Goal: Book appointment/travel/reservation

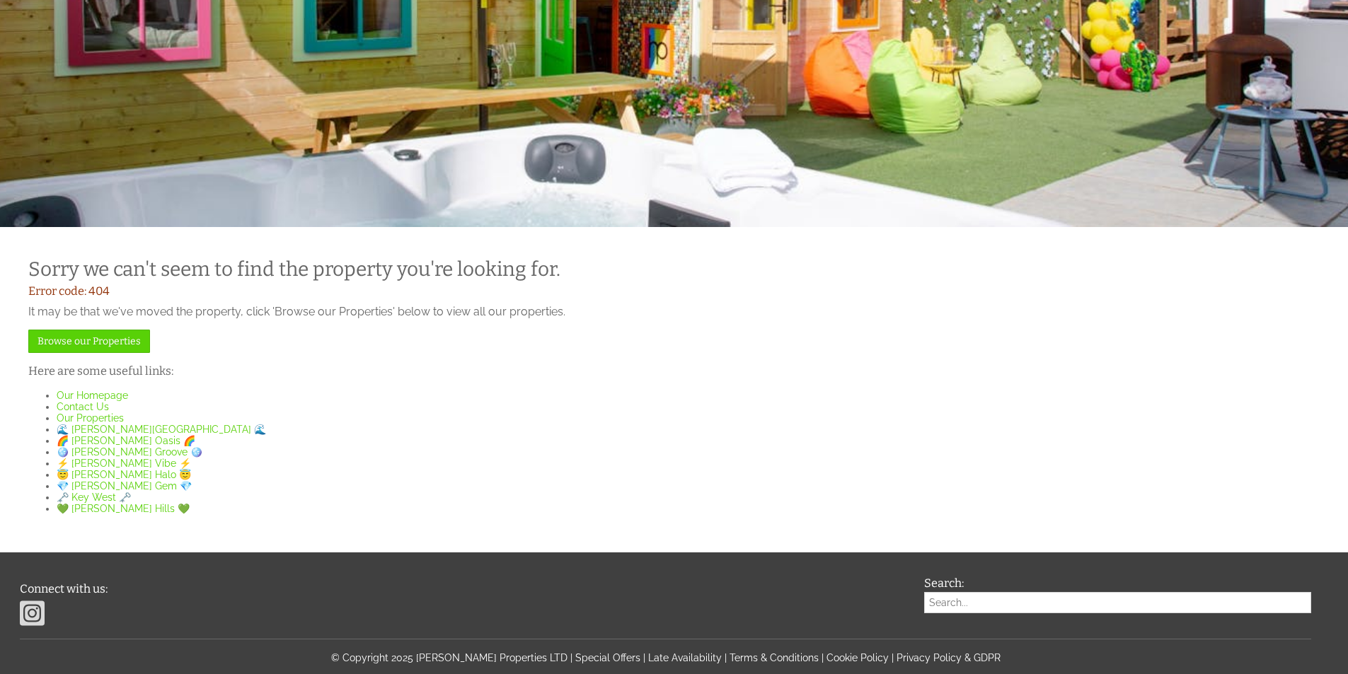
scroll to position [393, 0]
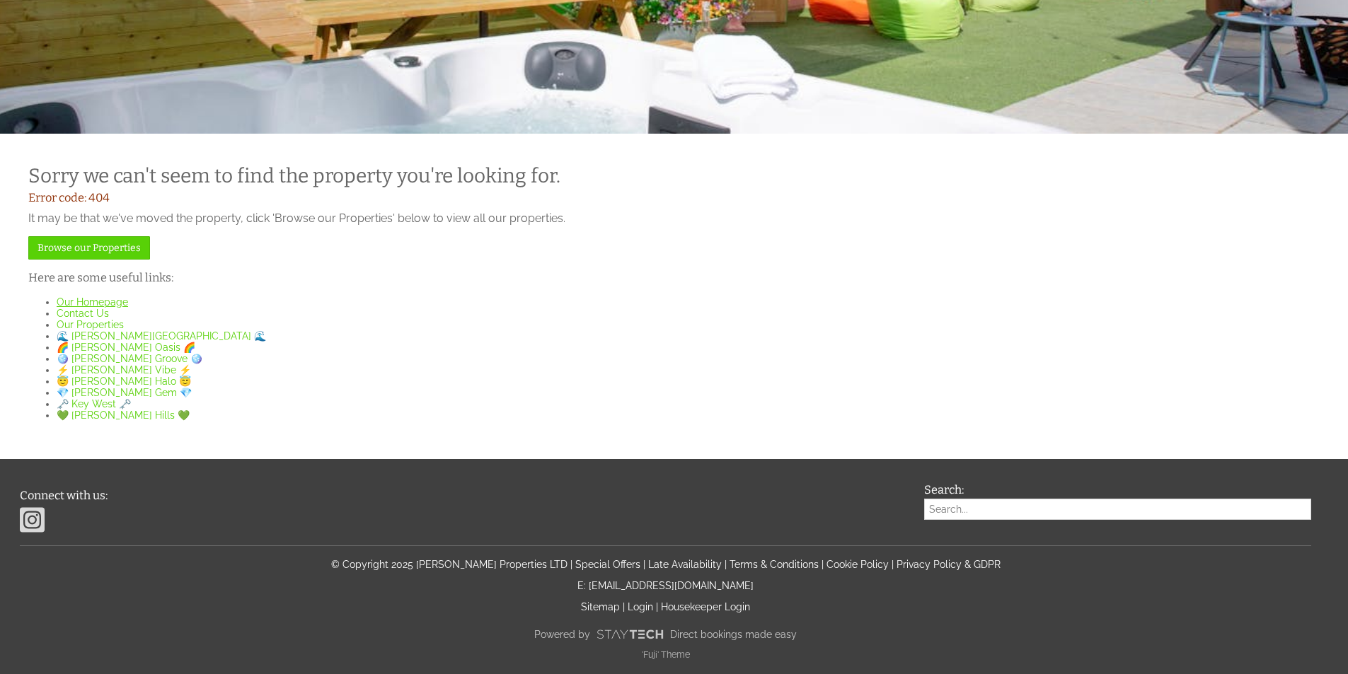
click at [81, 296] on link "Our Homepage" at bounding box center [92, 301] width 71 height 11
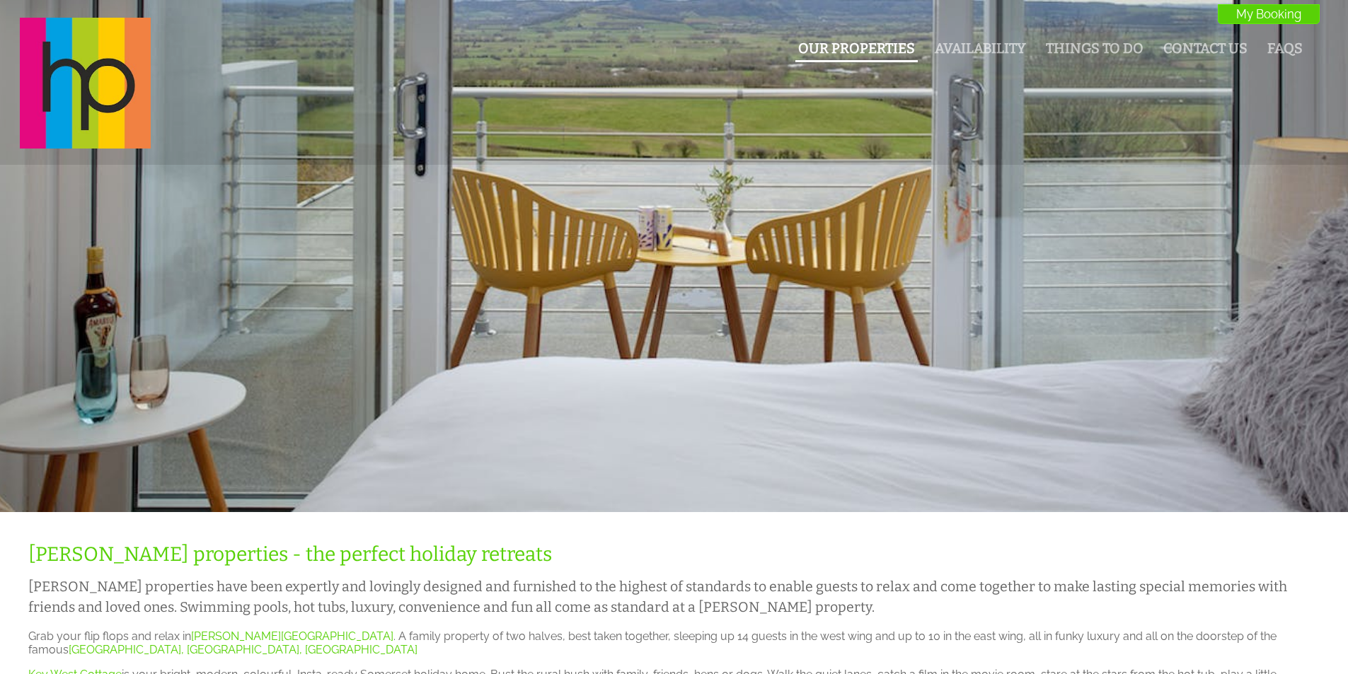
click at [833, 43] on link "Our Properties" at bounding box center [856, 48] width 117 height 16
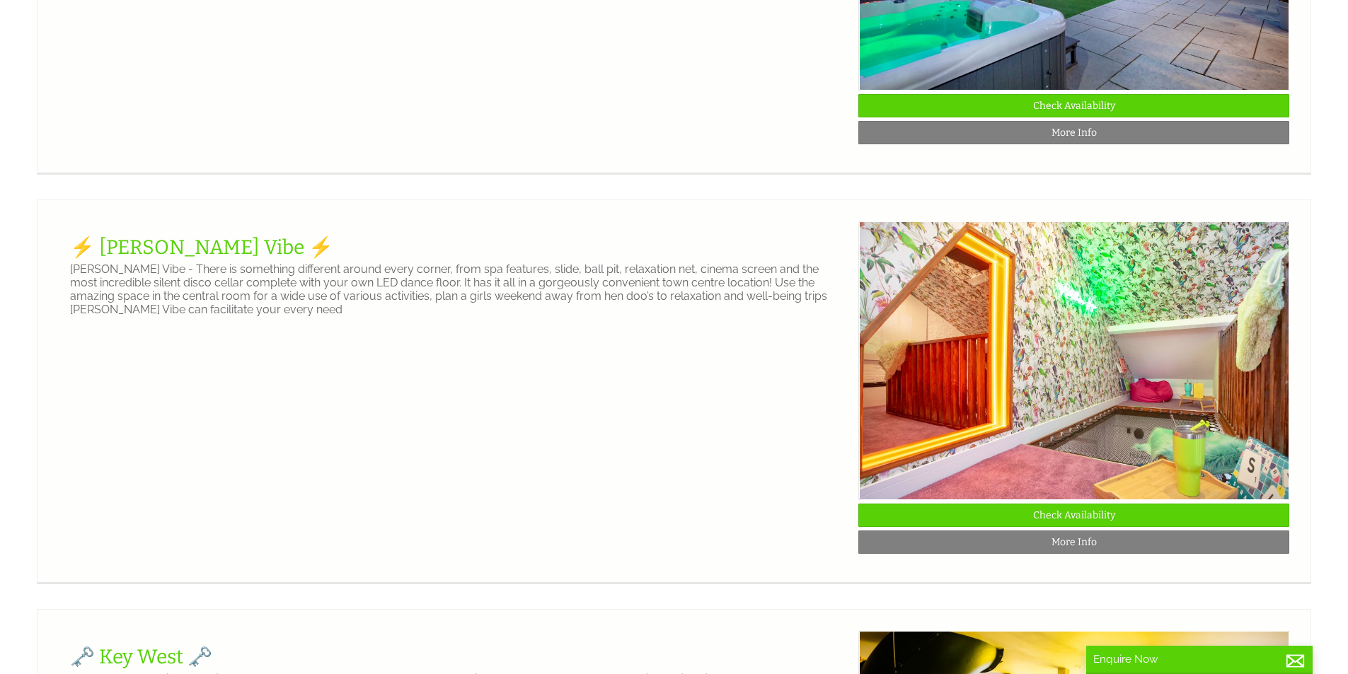
scroll to position [737, 0]
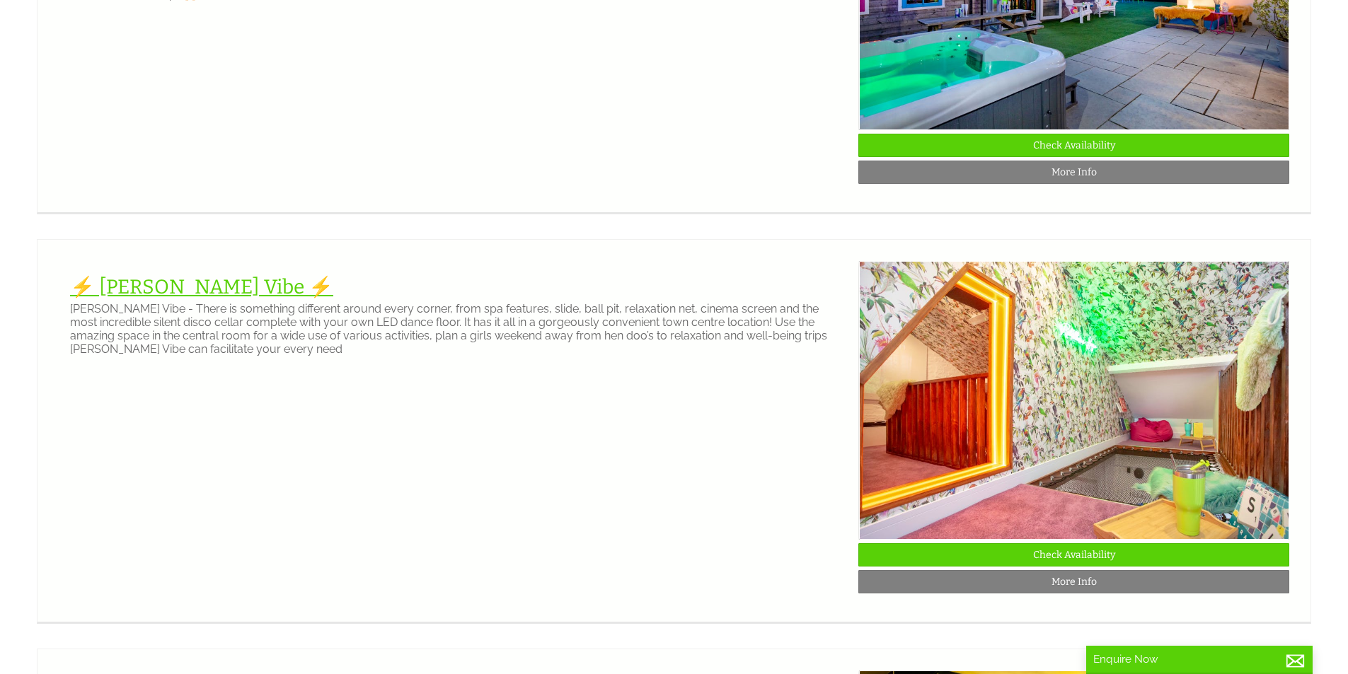
click at [180, 298] on link "⚡️ [PERSON_NAME] Vibe ⚡️" at bounding box center [201, 286] width 263 height 23
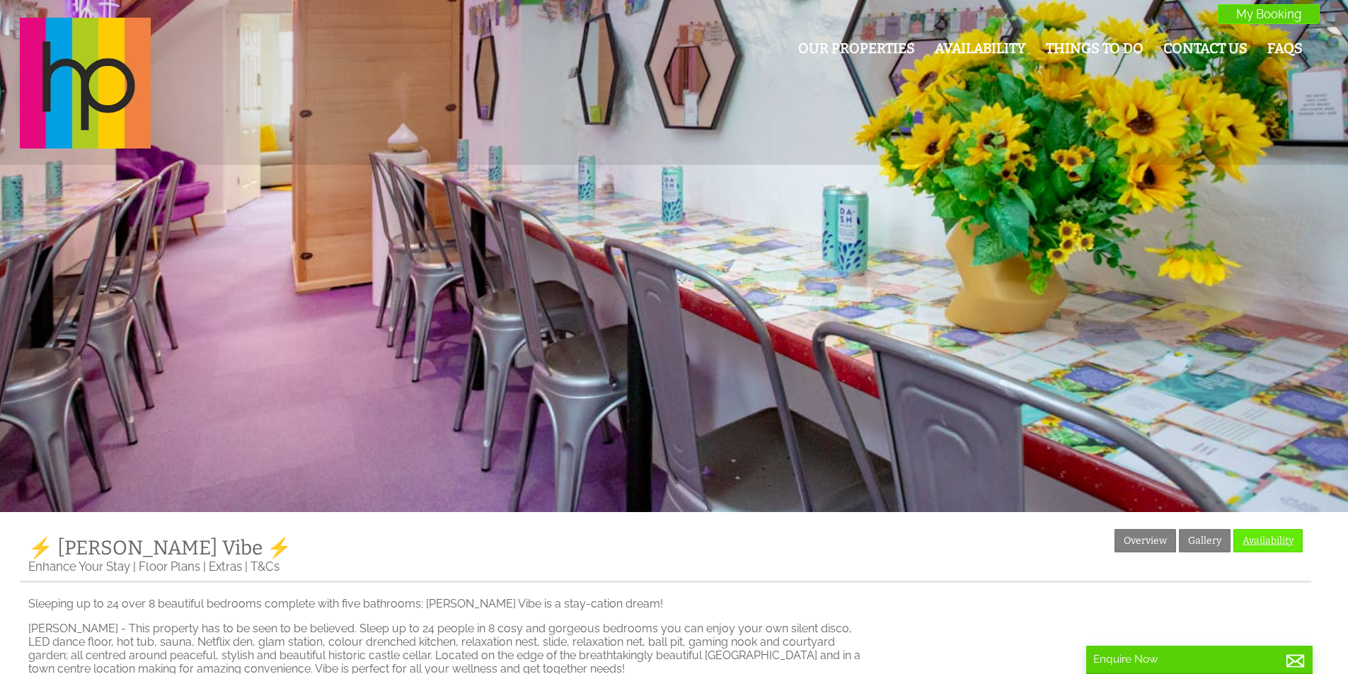
click at [1281, 540] on link "Availability" at bounding box center [1267, 540] width 69 height 23
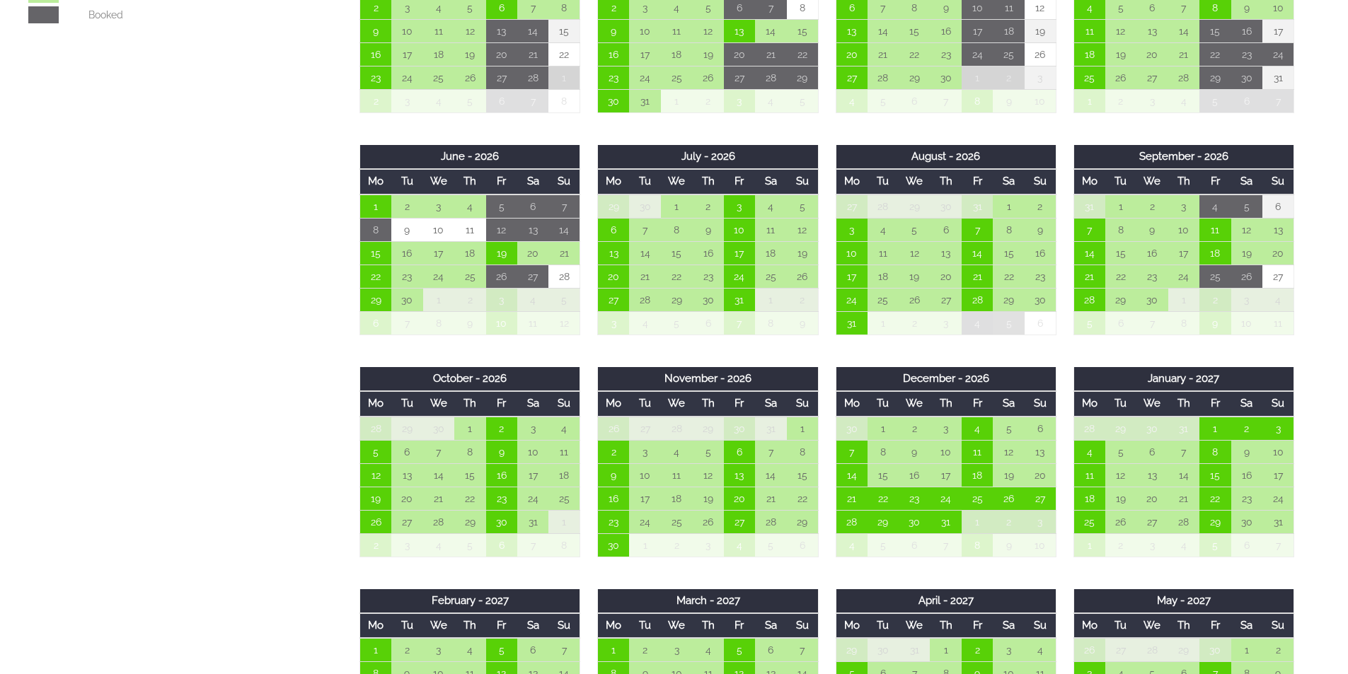
scroll to position [920, 0]
